Goal: Complete application form

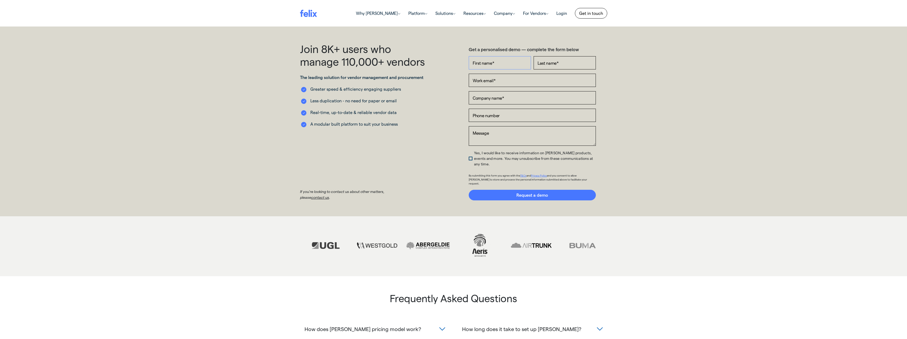
click at [513, 62] on input "First name *" at bounding box center [500, 62] width 62 height 13
type input "raed"
click at [560, 64] on input "Last name *" at bounding box center [564, 62] width 62 height 13
type input "dabliz"
click at [532, 80] on input "Work email *" at bounding box center [532, 80] width 127 height 13
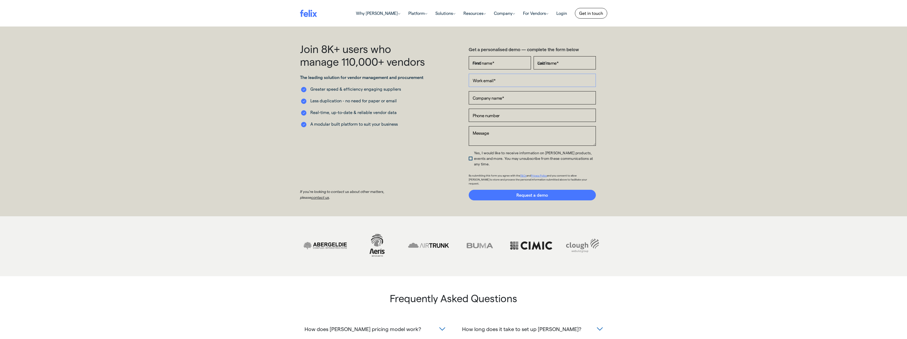
type input "[EMAIL_ADDRESS][DOMAIN_NAME]"
click at [507, 97] on input "Company name *" at bounding box center [532, 97] width 127 height 13
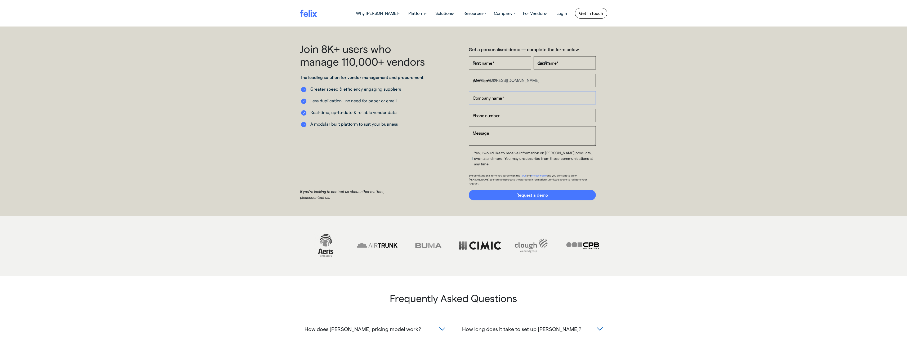
type input "topgunworkforce"
click at [503, 115] on input "Phone number" at bounding box center [532, 115] width 127 height 13
type input "0491919188"
click at [508, 130] on textarea "Message" at bounding box center [532, 136] width 127 height 20
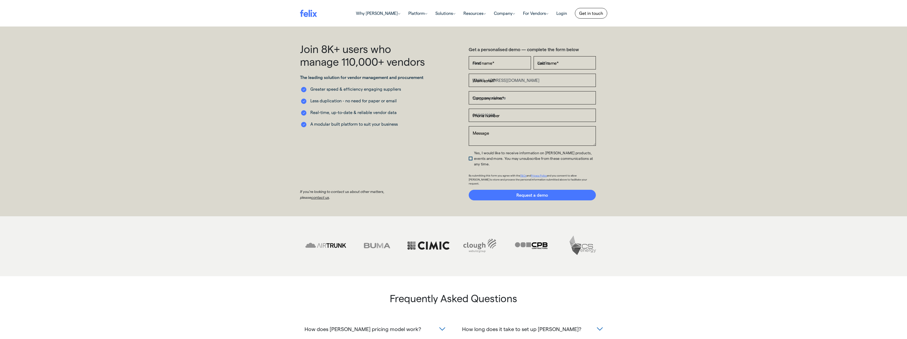
click at [474, 154] on span "Yes, I would like to receive information on [PERSON_NAME] products, events and …" at bounding box center [533, 158] width 119 height 16
click at [470, 151] on input "Yes, I would like to receive information on [PERSON_NAME] products, events and …" at bounding box center [470, 151] width 3 height 0
click at [486, 135] on textarea "Message" at bounding box center [532, 136] width 127 height 20
type textarea "c"
type textarea "Can you please advise of deals"
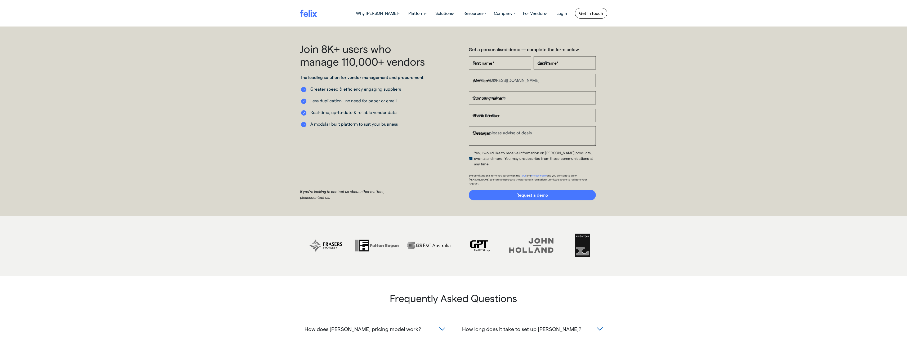
click at [561, 14] on link "Login" at bounding box center [561, 13] width 19 height 11
